Goal: Navigation & Orientation: Understand site structure

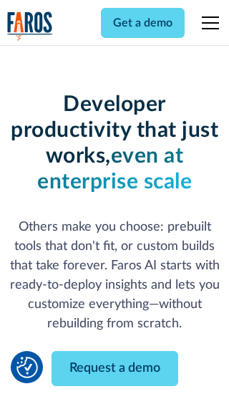
scroll to position [172, 0]
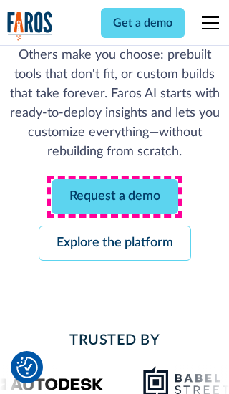
click at [114, 196] on link "Request a demo" at bounding box center [115, 196] width 127 height 35
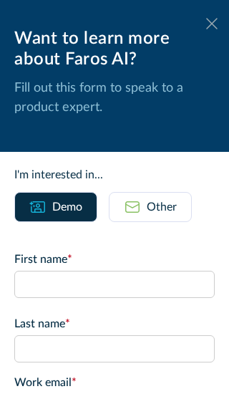
click at [212, 24] on icon at bounding box center [211, 23] width 11 height 11
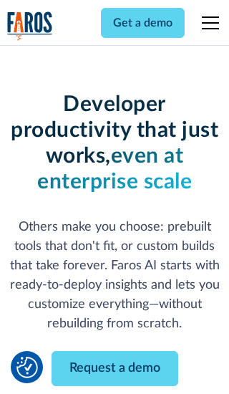
scroll to position [218, 0]
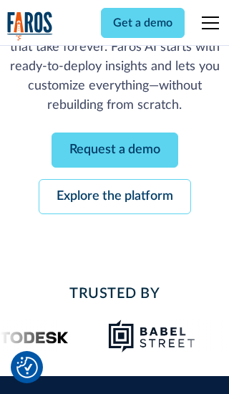
click at [114, 196] on link "Explore the platform" at bounding box center [115, 196] width 152 height 35
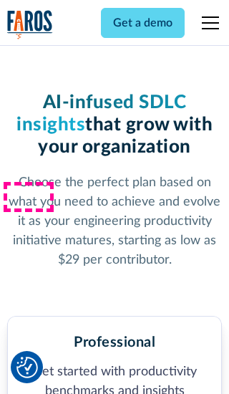
scroll to position [2217, 0]
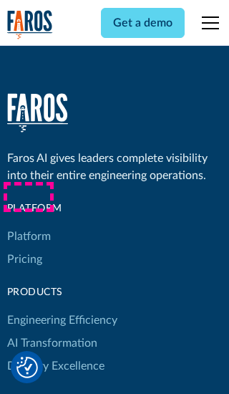
click at [28, 225] on link "Platform" at bounding box center [29, 236] width 44 height 23
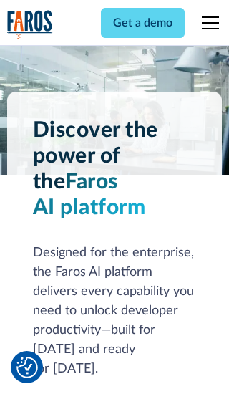
scroll to position [11206, 0]
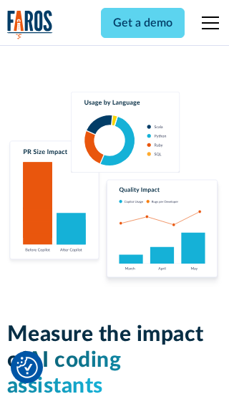
scroll to position [8845, 0]
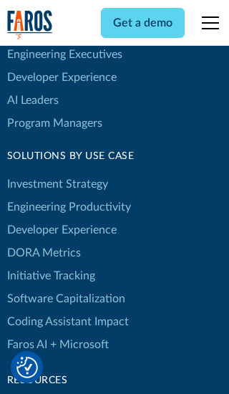
click at [43, 241] on link "DORA Metrics" at bounding box center [44, 252] width 74 height 23
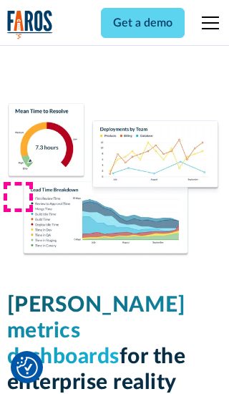
scroll to position [6265, 0]
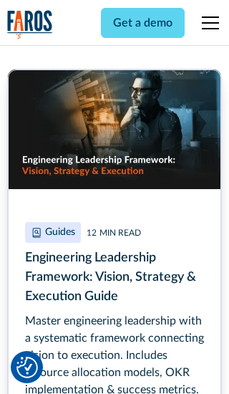
scroll to position [6471, 0]
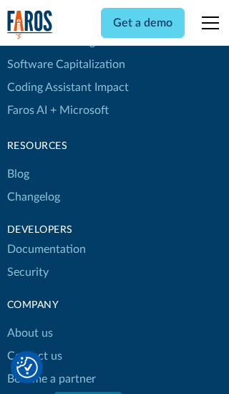
click at [33, 197] on link "Changelog" at bounding box center [33, 196] width 53 height 23
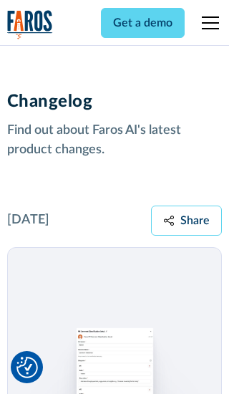
scroll to position [17281, 0]
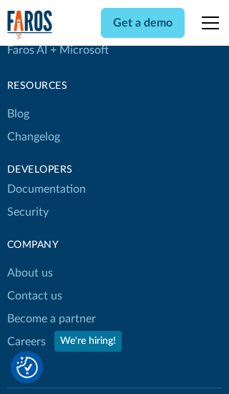
click at [29, 261] on link "About us" at bounding box center [30, 272] width 46 height 23
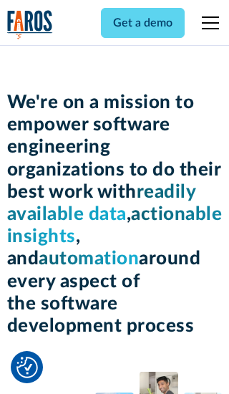
scroll to position [4934, 0]
